Goal: Task Accomplishment & Management: Manage account settings

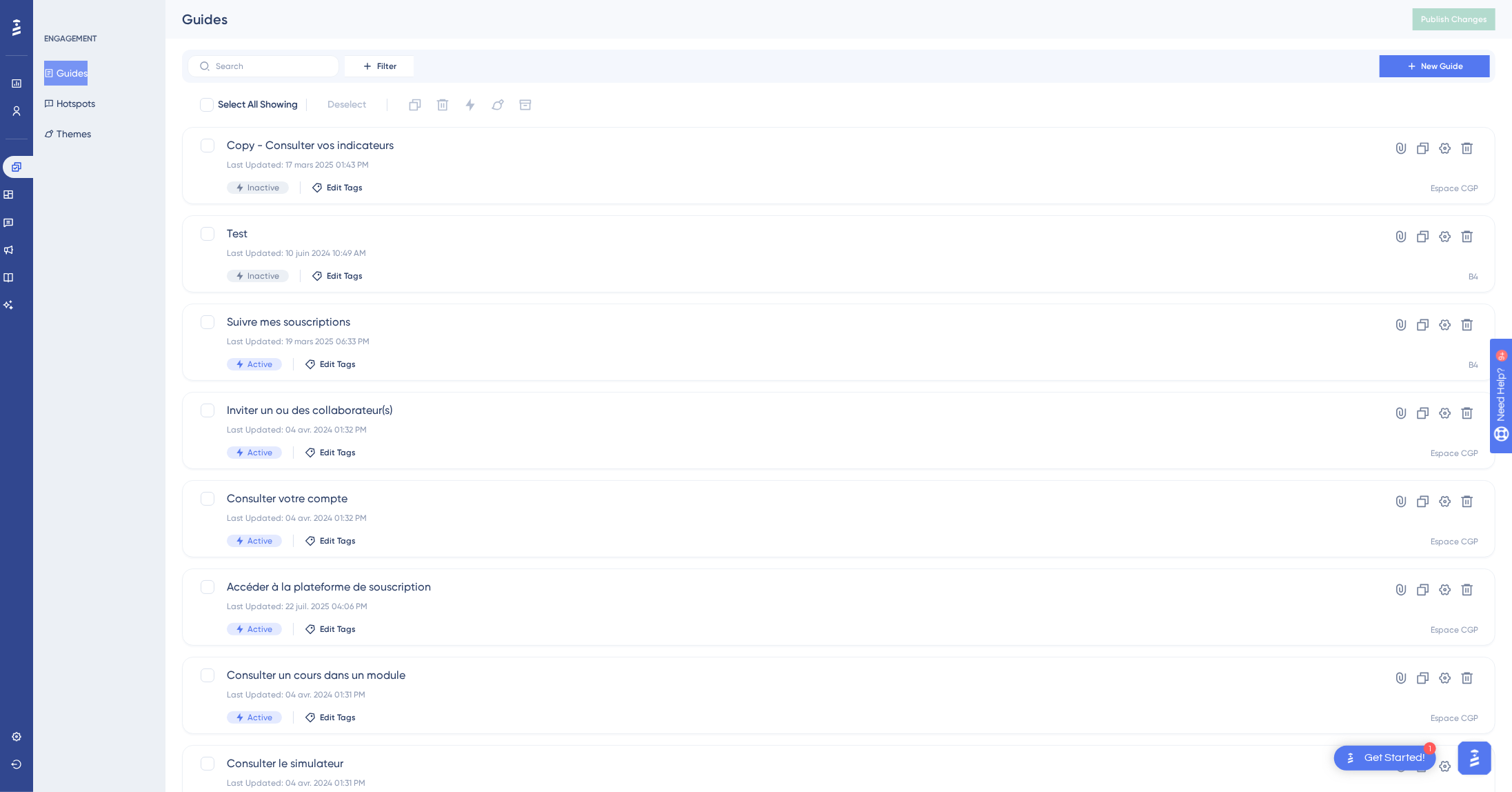
click at [118, 426] on div "ENGAGEMENT Guides Hotspots Themes" at bounding box center [99, 396] width 133 height 792
click at [16, 735] on icon at bounding box center [16, 736] width 11 height 11
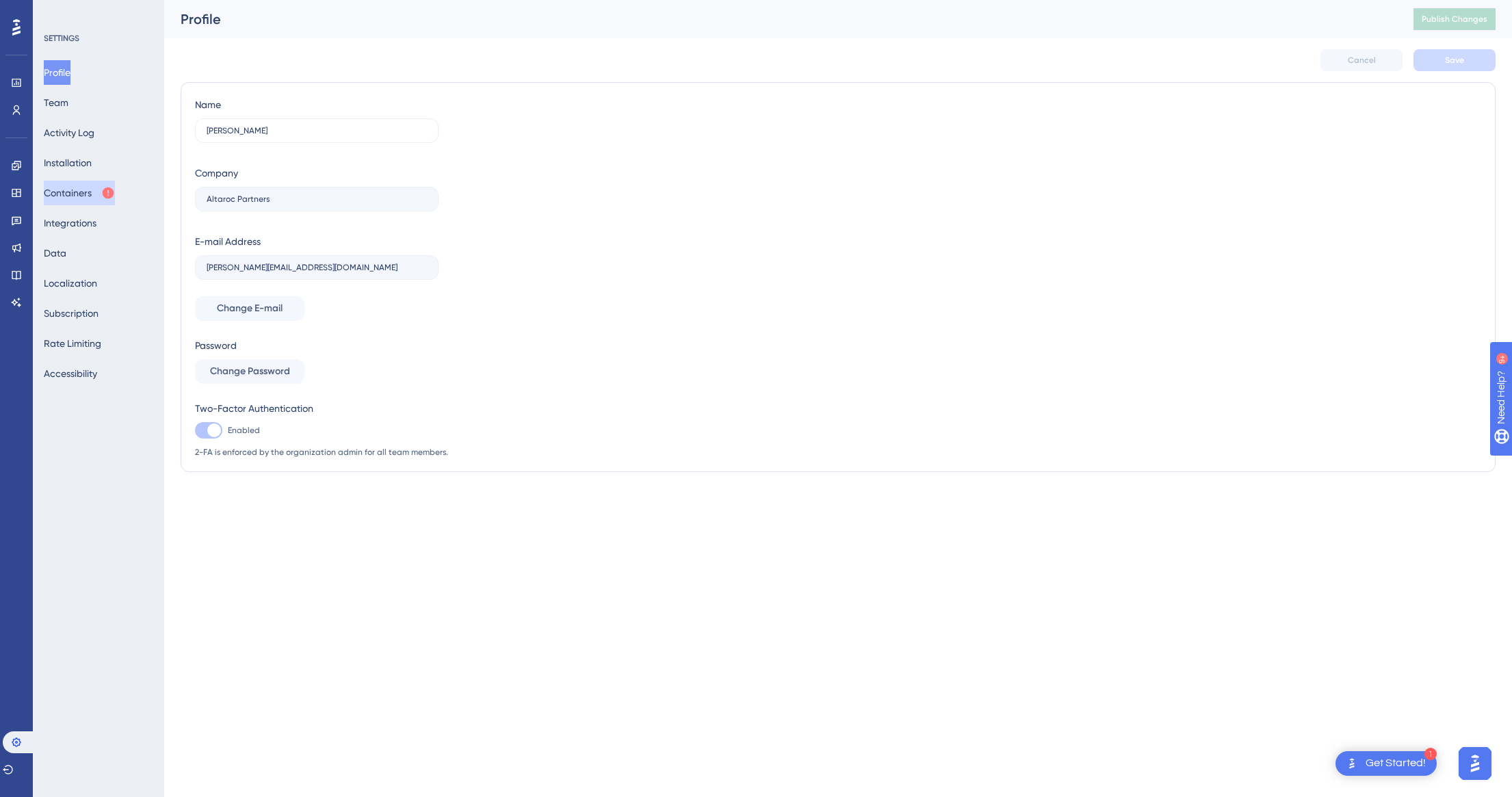
click at [84, 193] on button "Containers" at bounding box center [79, 192] width 71 height 24
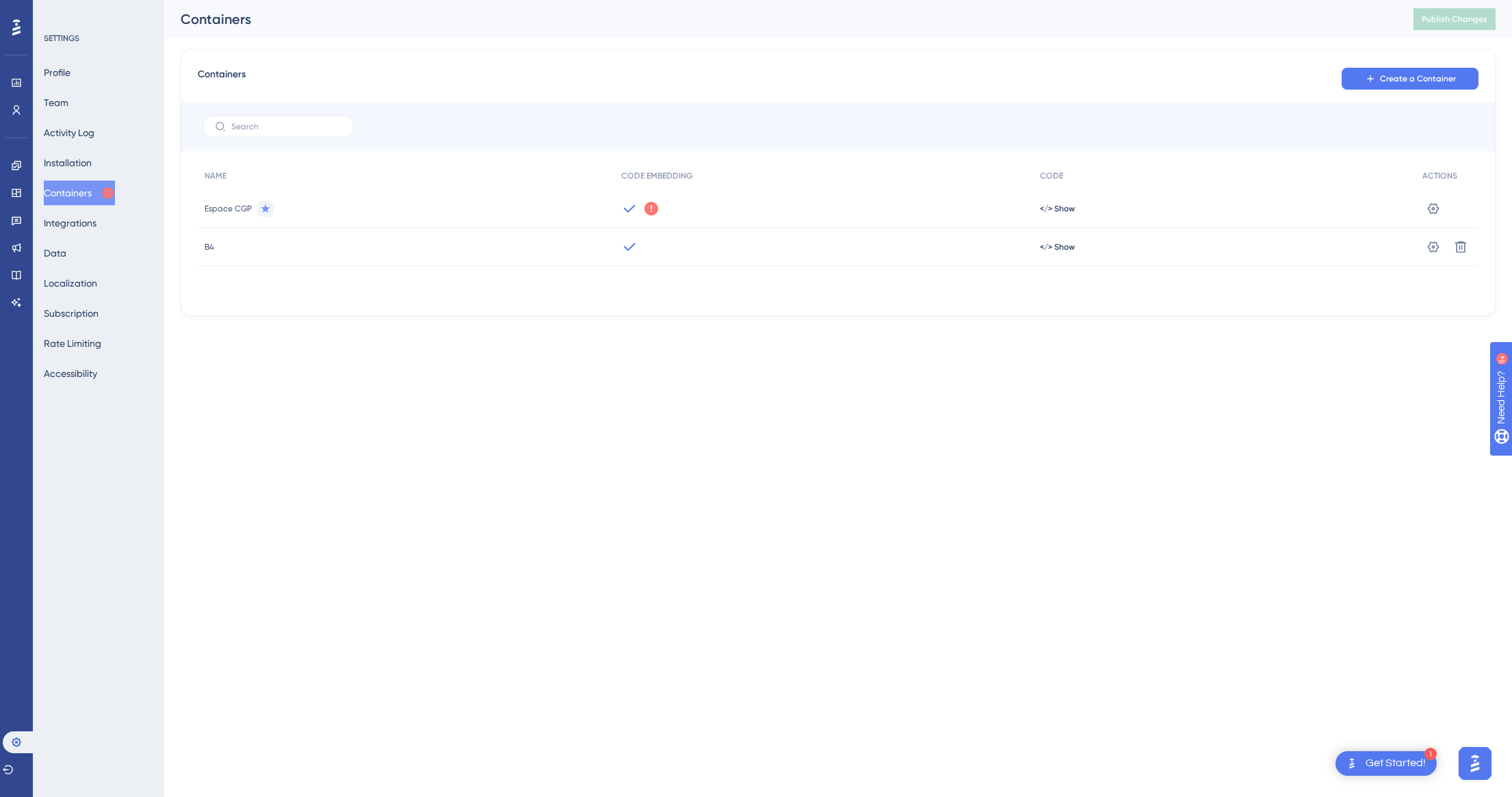
click at [438, 0] on html "1 Get Started! Performance Users Engagement Widgets Feedback Product Updates Kn…" at bounding box center [756, 0] width 1512 height 0
click at [653, 208] on icon at bounding box center [651, 208] width 14 height 14
click at [657, 334] on div "Performance Users Engagement Widgets Feedback Product Updates Knowledge Base AI…" at bounding box center [838, 168] width 1348 height 338
click at [86, 104] on div "Profile Team Activity Log Installation Containers Integrations Data Localizatio…" at bounding box center [99, 222] width 111 height 326
click at [69, 104] on button "Team" at bounding box center [55, 102] width 24 height 24
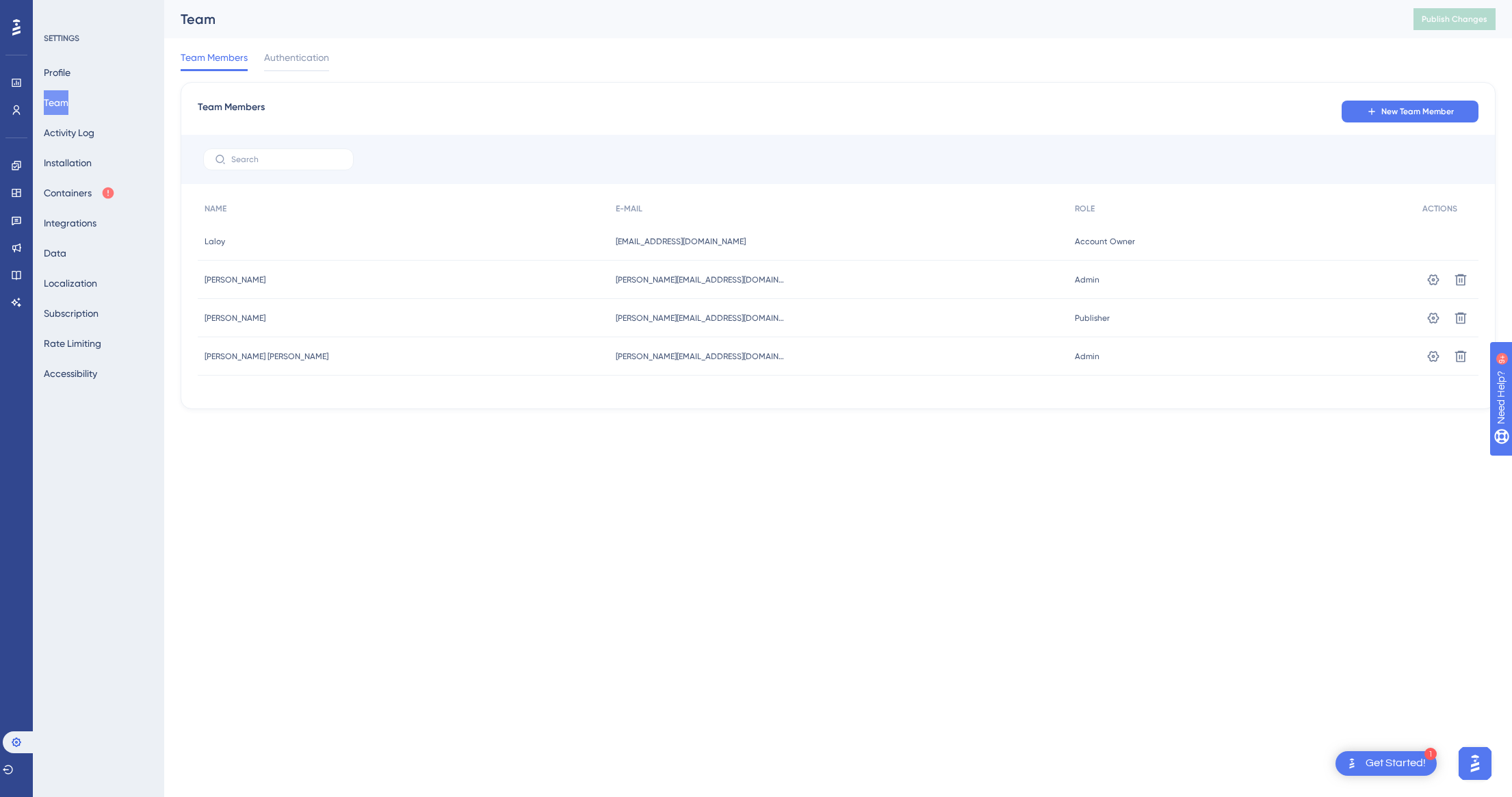
drag, startPoint x: 641, startPoint y: 536, endPoint x: 638, endPoint y: 530, distance: 6.7
click at [627, 0] on html "1 Get Started! Performance Users Engagement Widgets Feedback Product Updates Kn…" at bounding box center [756, 0] width 1512 height 0
click at [646, 0] on html "1 Get Started! Performance Users Engagement Widgets Feedback Product Updates Kn…" at bounding box center [756, 0] width 1512 height 0
